Goal: Navigation & Orientation: Find specific page/section

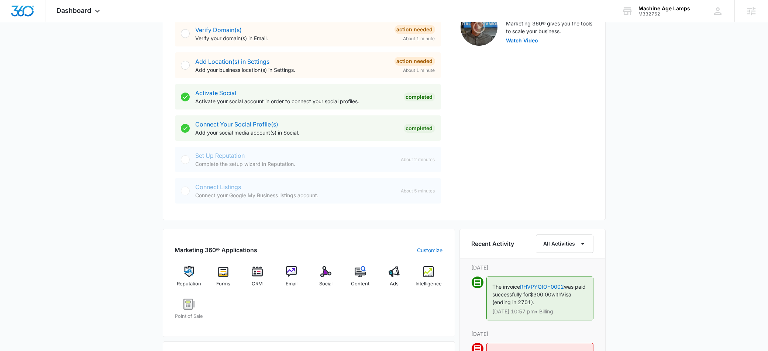
scroll to position [262, 0]
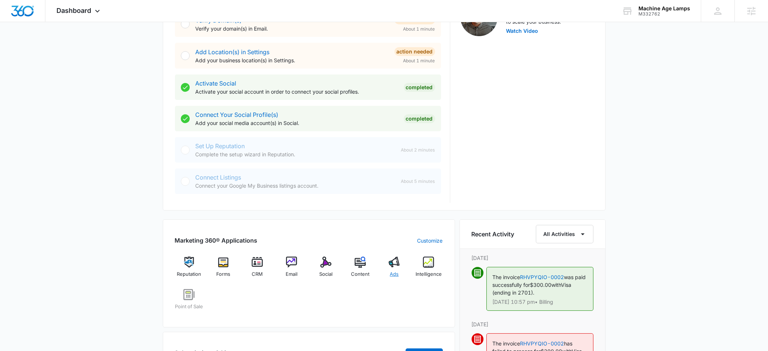
click at [393, 264] on img at bounding box center [394, 262] width 11 height 11
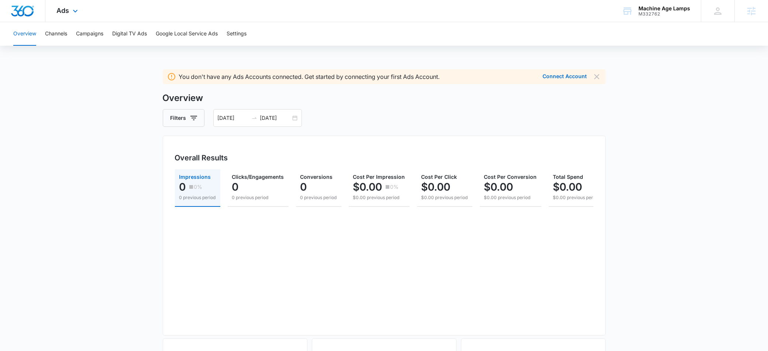
drag, startPoint x: 28, startPoint y: 13, endPoint x: 31, endPoint y: 18, distance: 5.3
click at [28, 14] on img "Dashboard" at bounding box center [23, 11] width 24 height 11
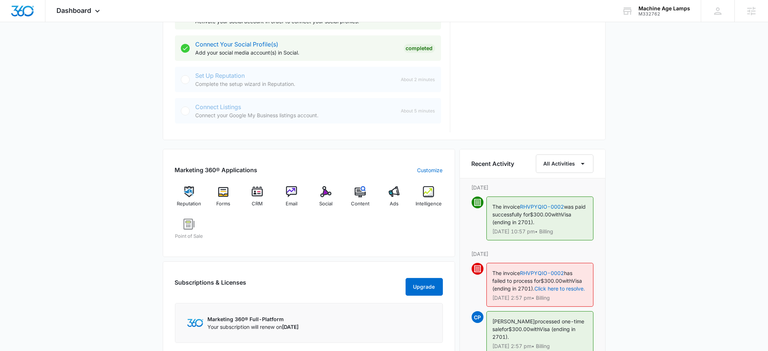
scroll to position [337, 0]
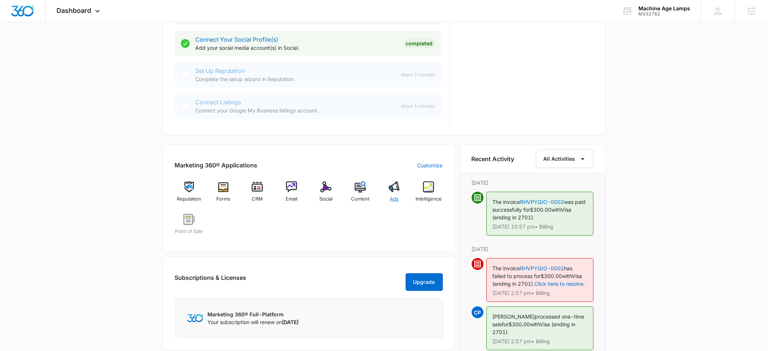
click at [393, 189] on img at bounding box center [394, 187] width 11 height 11
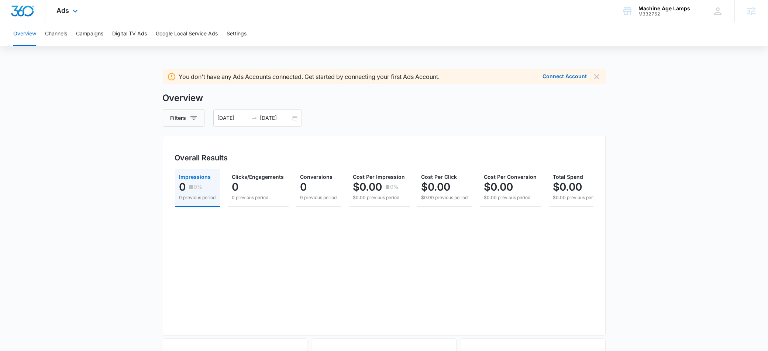
click at [28, 10] on img "Dashboard" at bounding box center [23, 11] width 24 height 11
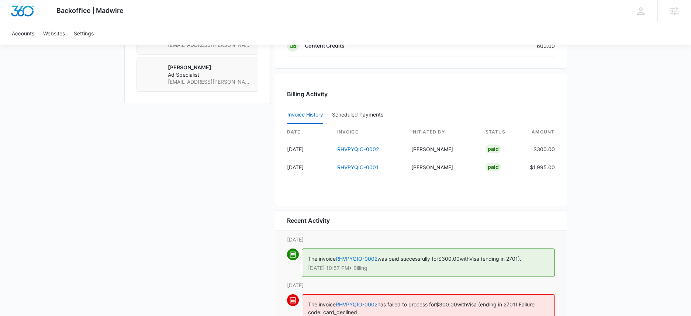
scroll to position [779, 0]
